Goal: Transaction & Acquisition: Obtain resource

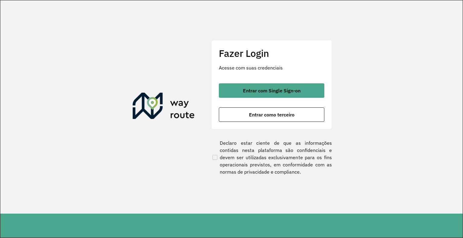
click at [288, 88] on span "Entrar com Single Sign-on" at bounding box center [272, 90] width 58 height 5
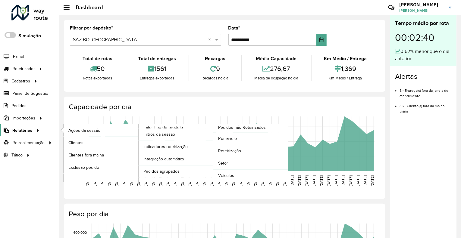
click at [34, 132] on icon at bounding box center [36, 130] width 5 height 9
click at [77, 144] on span "Clientes" at bounding box center [76, 143] width 16 height 6
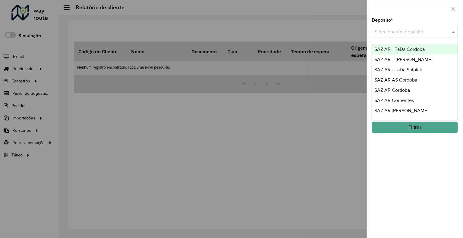
click at [398, 35] on input "text" at bounding box center [408, 32] width 68 height 7
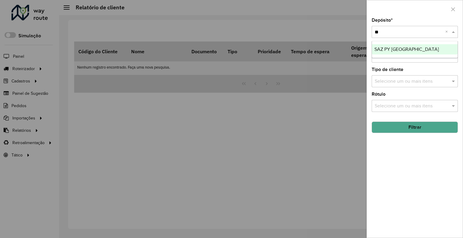
type input "***"
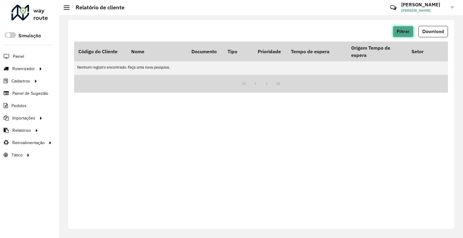
click at [403, 29] on button "Filtrar" at bounding box center [403, 31] width 21 height 11
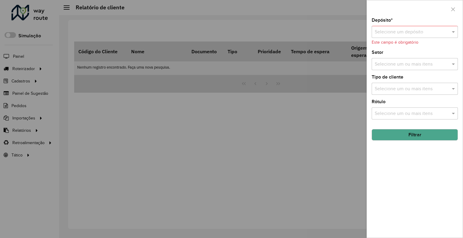
click at [392, 31] on input "text" at bounding box center [408, 32] width 68 height 7
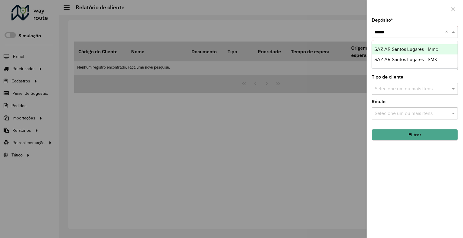
type input "*****"
click at [254, 94] on div at bounding box center [231, 119] width 463 height 238
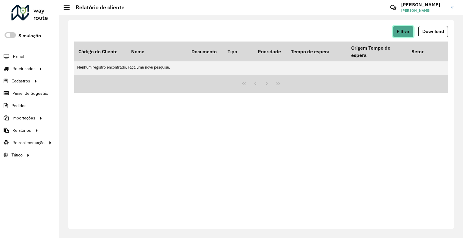
click at [397, 27] on button "Filtrar" at bounding box center [403, 31] width 21 height 11
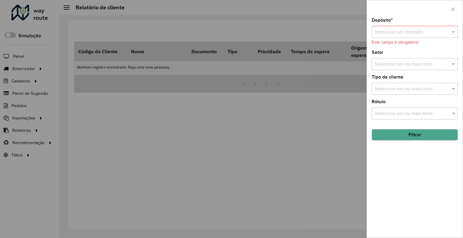
click at [390, 36] on div "Selecione um depósito" at bounding box center [414, 32] width 86 height 12
type input "***"
click at [390, 48] on span "[PERSON_NAME]" at bounding box center [392, 49] width 36 height 5
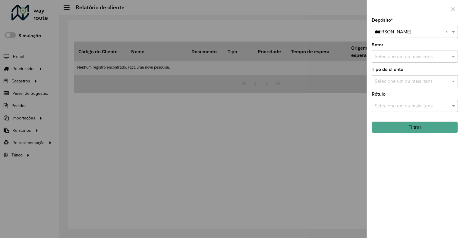
click at [383, 125] on button "Filtrar" at bounding box center [414, 127] width 86 height 11
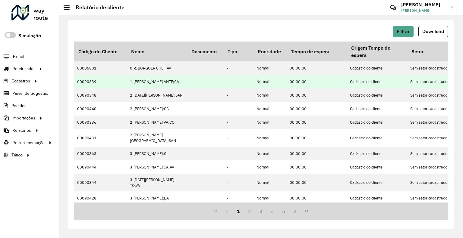
drag, startPoint x: 446, startPoint y: 31, endPoint x: 378, endPoint y: 80, distance: 84.1
click at [436, 38] on div "Filtrar Download" at bounding box center [261, 34] width 374 height 16
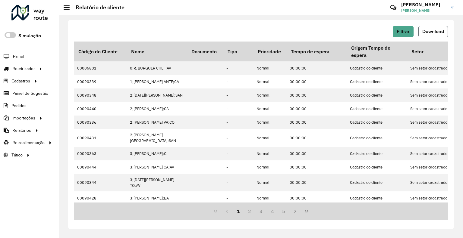
click at [431, 31] on span "Download" at bounding box center [433, 31] width 22 height 5
drag, startPoint x: 349, startPoint y: 3, endPoint x: 386, endPoint y: 20, distance: 40.3
click at [350, 3] on div "Críticas? Dúvidas? Elogios? Sugestões? Entre em contato conosco!" at bounding box center [349, 10] width 63 height 16
click at [397, 27] on button "Filtrar" at bounding box center [403, 31] width 21 height 11
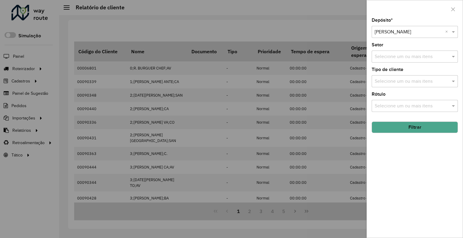
click at [389, 29] on input "text" at bounding box center [408, 32] width 68 height 7
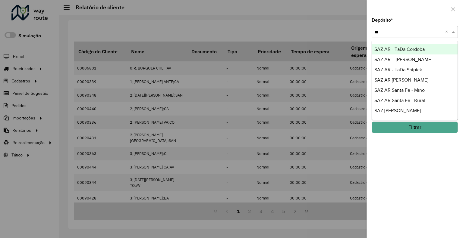
type input "***"
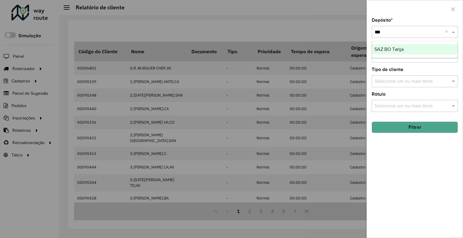
click at [390, 47] on span "SAZ BO Tarija" at bounding box center [388, 49] width 29 height 5
drag, startPoint x: 399, startPoint y: 123, endPoint x: 383, endPoint y: 135, distance: 20.4
click at [398, 124] on button "Filtrar" at bounding box center [414, 127] width 86 height 11
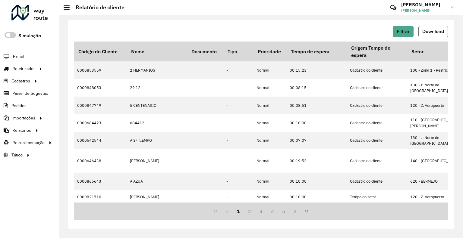
click at [424, 34] on span "Download" at bounding box center [433, 31] width 22 height 5
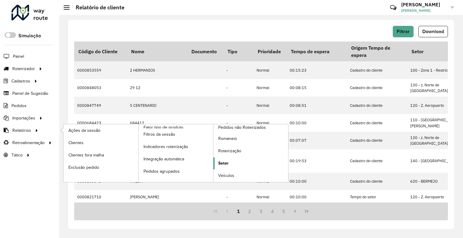
click at [230, 164] on link "Setor" at bounding box center [250, 164] width 75 height 12
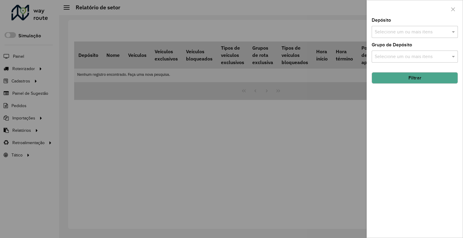
click at [409, 31] on input "text" at bounding box center [411, 32] width 77 height 7
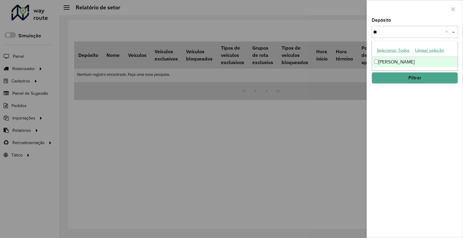
type input "***"
click at [395, 63] on div "[PERSON_NAME]" at bounding box center [415, 62] width 86 height 10
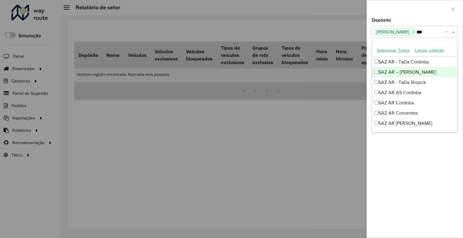
click at [396, 14] on div at bounding box center [415, 9] width 96 height 18
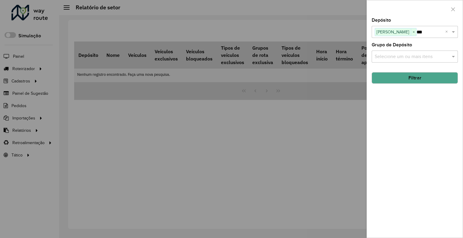
click at [406, 77] on button "Filtrar" at bounding box center [414, 77] width 86 height 11
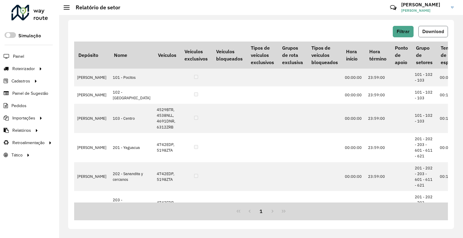
click at [446, 33] on button "Download" at bounding box center [433, 31] width 30 height 11
drag, startPoint x: 359, startPoint y: 9, endPoint x: 393, endPoint y: 22, distance: 36.7
click at [359, 9] on hb-header "Relatório de setor Críticas? Dúvidas? Elogios? Sugestões? Entre em contato cono…" at bounding box center [261, 7] width 404 height 15
click at [402, 31] on span "Filtrar" at bounding box center [402, 31] width 13 height 5
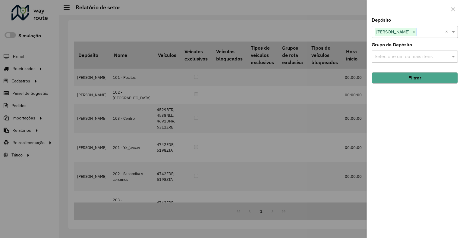
click at [411, 33] on span "×" at bounding box center [413, 32] width 5 height 7
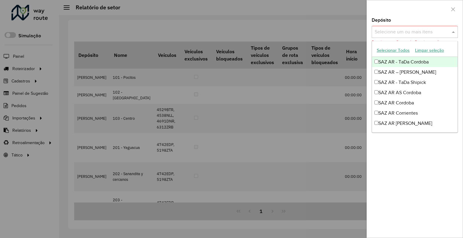
click at [406, 31] on input "text" at bounding box center [411, 32] width 77 height 7
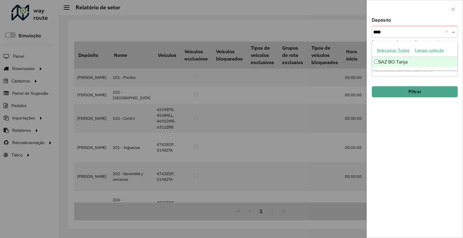
type input "*****"
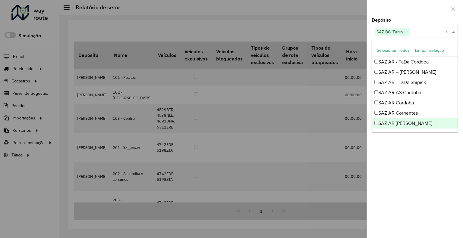
click at [439, 177] on div "Depósito Selecione um ou mais itens SAZ BO Tarija × × Grupo de Depósito Selecio…" at bounding box center [415, 128] width 96 height 220
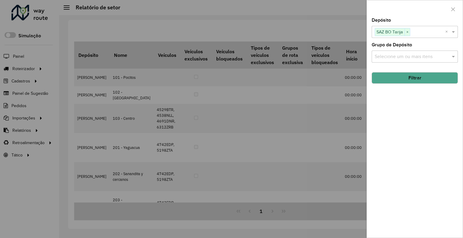
drag, startPoint x: 415, startPoint y: 78, endPoint x: 230, endPoint y: 233, distance: 241.6
click at [411, 82] on button "Filtrar" at bounding box center [414, 77] width 86 height 11
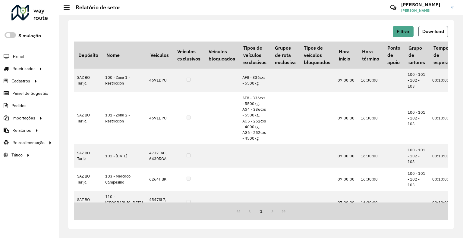
click at [440, 29] on span "Download" at bounding box center [433, 31] width 22 height 5
click at [403, 33] on span "Filtrar" at bounding box center [402, 31] width 13 height 5
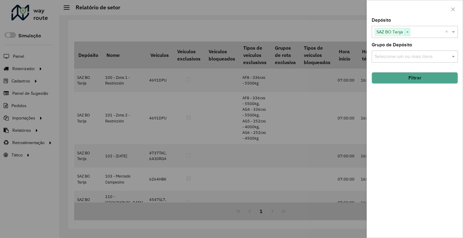
click at [406, 30] on span "×" at bounding box center [406, 32] width 5 height 7
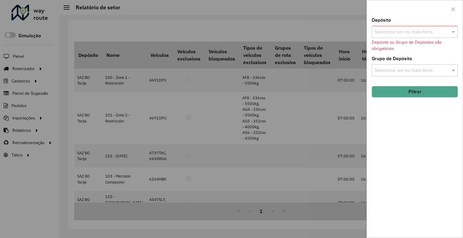
click at [405, 31] on input "text" at bounding box center [411, 32] width 77 height 7
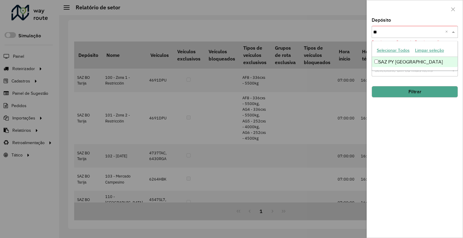
type input "*"
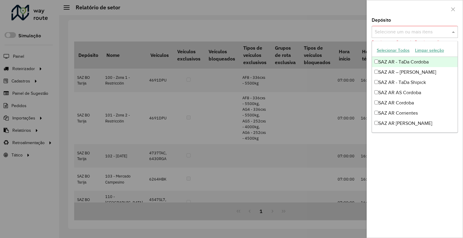
click at [390, 31] on input "text" at bounding box center [411, 32] width 77 height 7
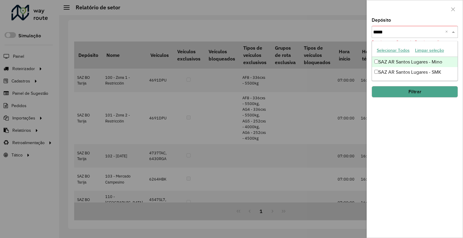
type input "******"
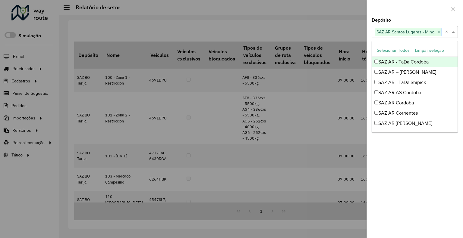
click at [388, 15] on div at bounding box center [415, 9] width 96 height 18
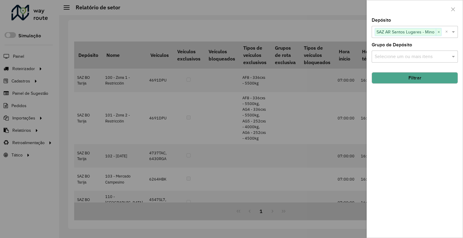
click at [413, 80] on button "Filtrar" at bounding box center [414, 77] width 86 height 11
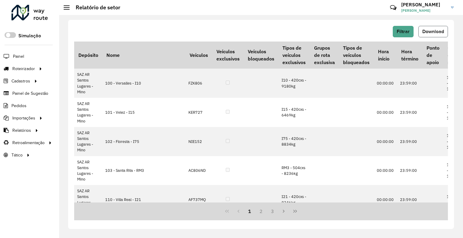
click at [429, 35] on button "Download" at bounding box center [433, 31] width 30 height 11
click at [391, 11] on icon at bounding box center [393, 7] width 13 height 13
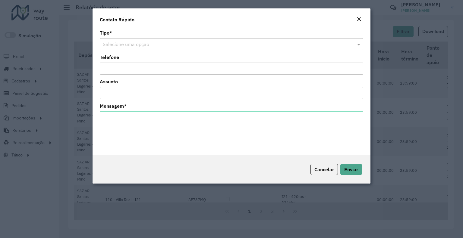
click at [360, 20] on em "Close" at bounding box center [358, 19] width 5 height 5
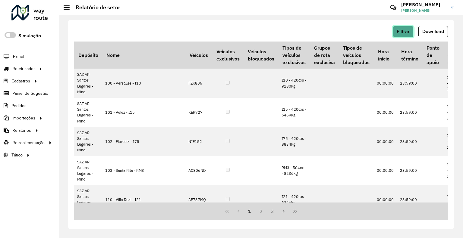
click at [397, 32] on span "Filtrar" at bounding box center [402, 31] width 13 height 5
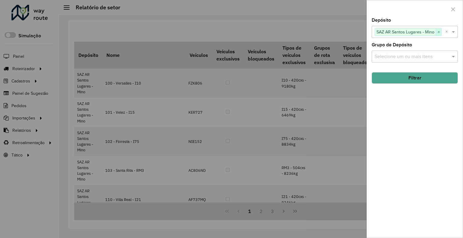
click at [439, 31] on span "×" at bounding box center [438, 32] width 5 height 7
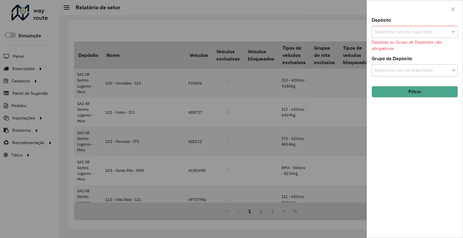
click at [415, 33] on input "text" at bounding box center [411, 32] width 77 height 7
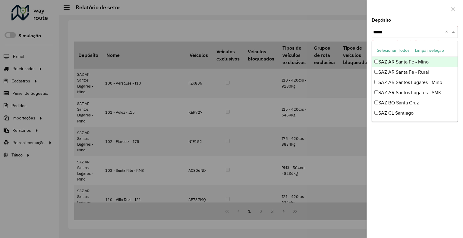
type input "******"
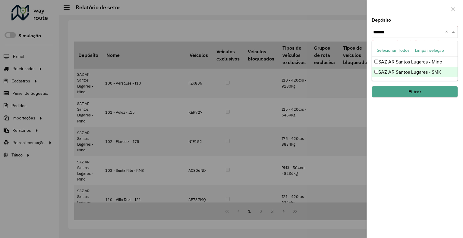
click at [413, 70] on div "SAZ AR Santos Lugares - SMK" at bounding box center [415, 72] width 86 height 10
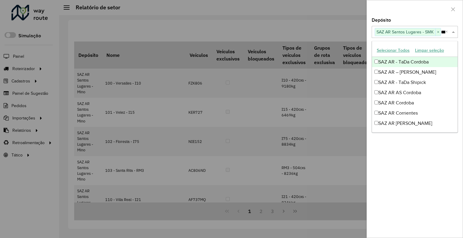
click at [397, 16] on div at bounding box center [415, 9] width 96 height 18
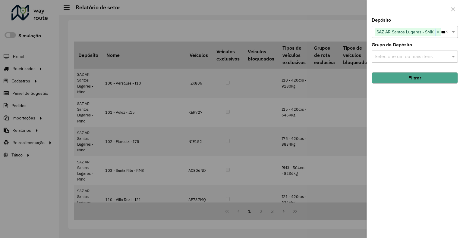
click at [415, 73] on button "Filtrar" at bounding box center [414, 77] width 86 height 11
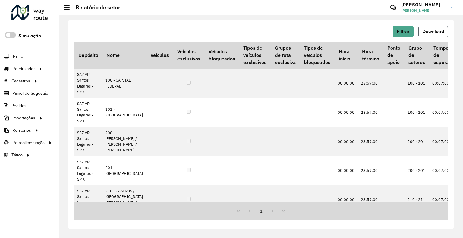
click at [427, 34] on button "Download" at bounding box center [433, 31] width 30 height 11
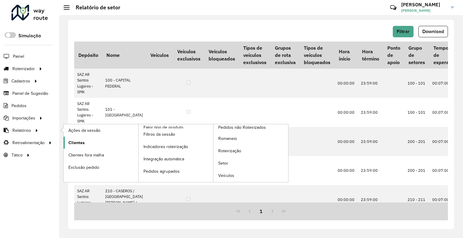
click at [74, 145] on link "Clientes" at bounding box center [101, 143] width 75 height 12
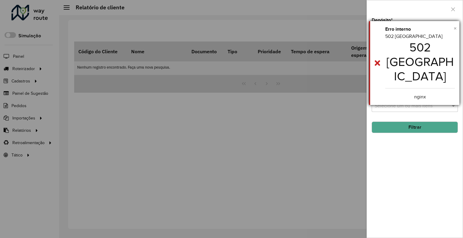
click at [455, 28] on span "×" at bounding box center [454, 28] width 3 height 7
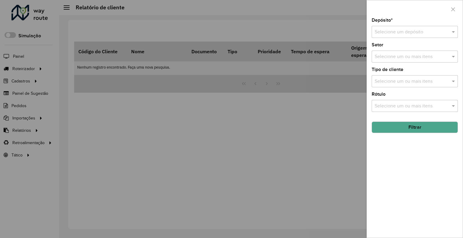
click at [235, 102] on div at bounding box center [231, 119] width 463 height 238
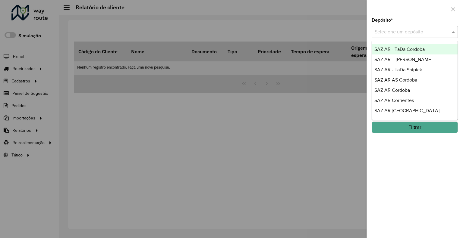
click at [414, 33] on input "text" at bounding box center [408, 32] width 68 height 7
type input "******"
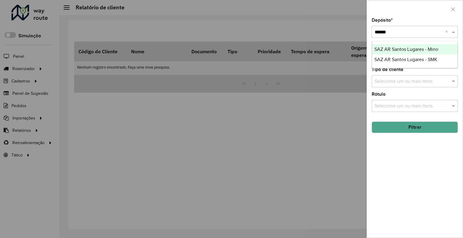
click at [418, 48] on span "SAZ AR Santos Lugares - Mino" at bounding box center [406, 49] width 64 height 5
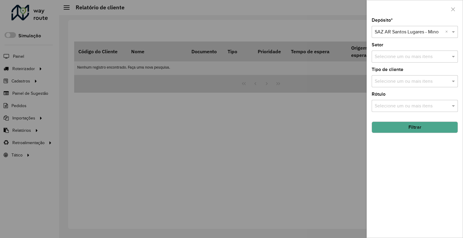
click at [409, 126] on button "Filtrar" at bounding box center [414, 127] width 86 height 11
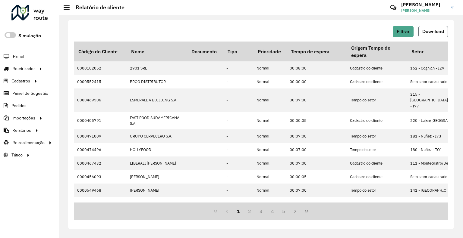
click at [427, 34] on button "Download" at bounding box center [433, 31] width 30 height 11
click at [309, 21] on div "Filtrar Download Código do Cliente Nome Documento Tipo Prioridade Tempo de espe…" at bounding box center [261, 124] width 386 height 209
click at [396, 33] on button "Filtrar" at bounding box center [403, 31] width 21 height 11
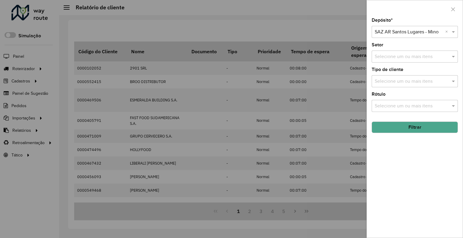
click at [292, 29] on div at bounding box center [231, 119] width 463 height 238
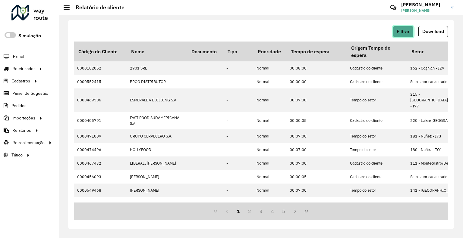
click at [397, 27] on button "Filtrar" at bounding box center [403, 31] width 21 height 11
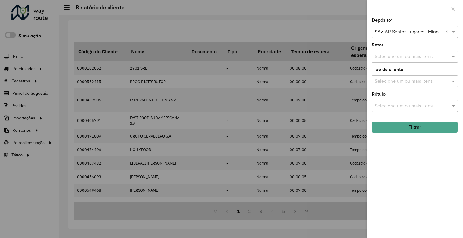
click at [398, 31] on input "text" at bounding box center [408, 32] width 68 height 7
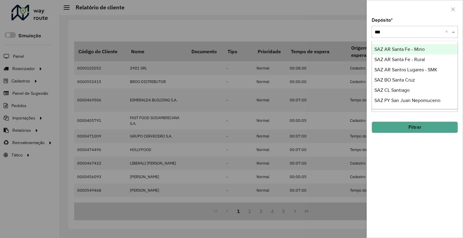
type input "****"
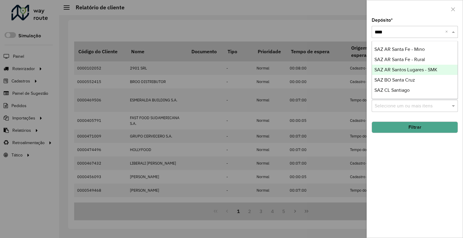
click at [392, 68] on span "SAZ AR Santos Lugares - SMK" at bounding box center [405, 69] width 63 height 5
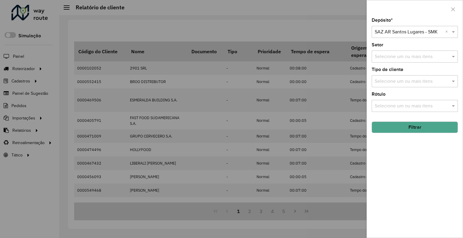
click at [403, 123] on button "Filtrar" at bounding box center [414, 127] width 86 height 11
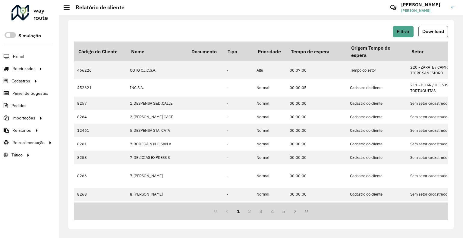
click at [421, 35] on button "Download" at bounding box center [433, 31] width 30 height 11
